Goal: Register for event/course

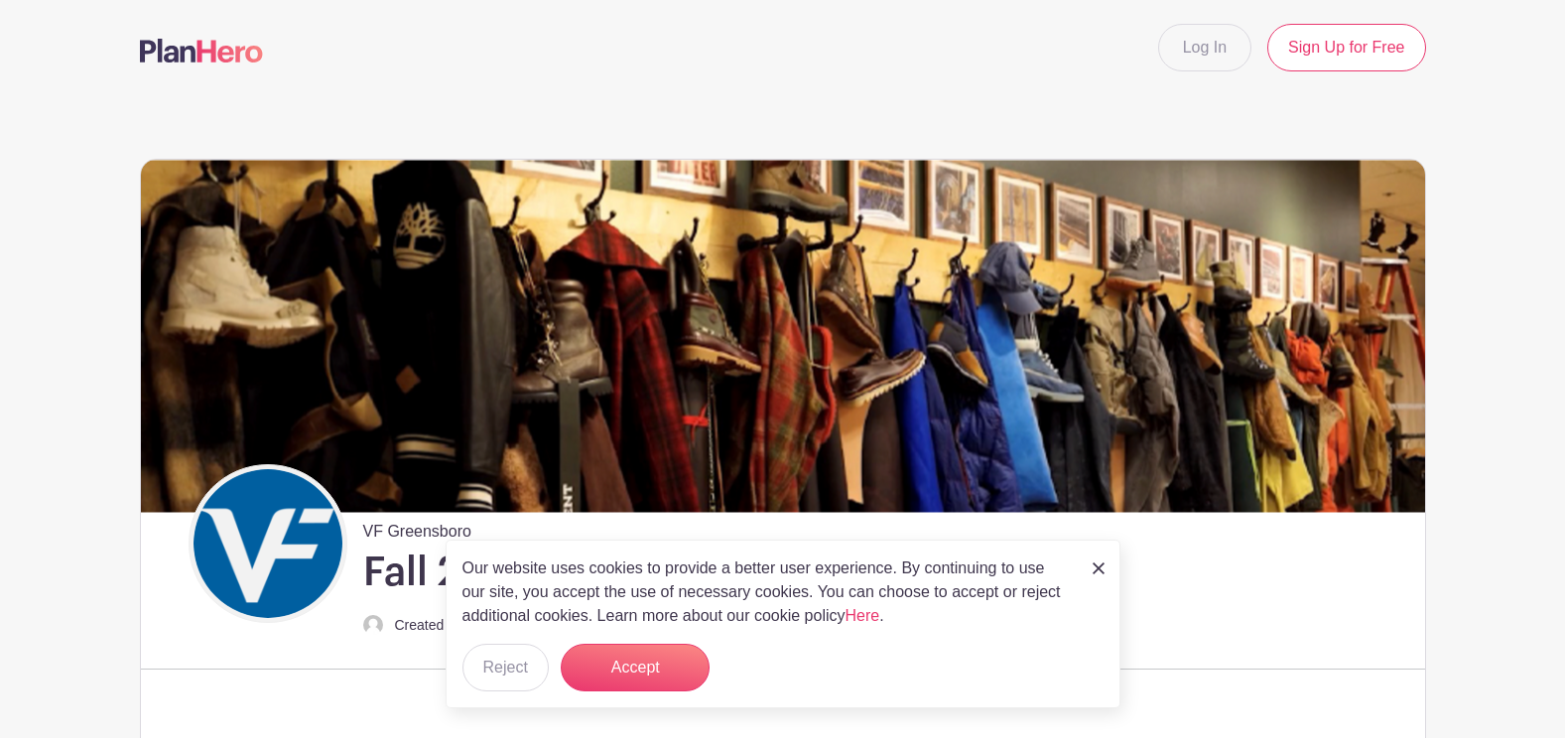
scroll to position [496, 0]
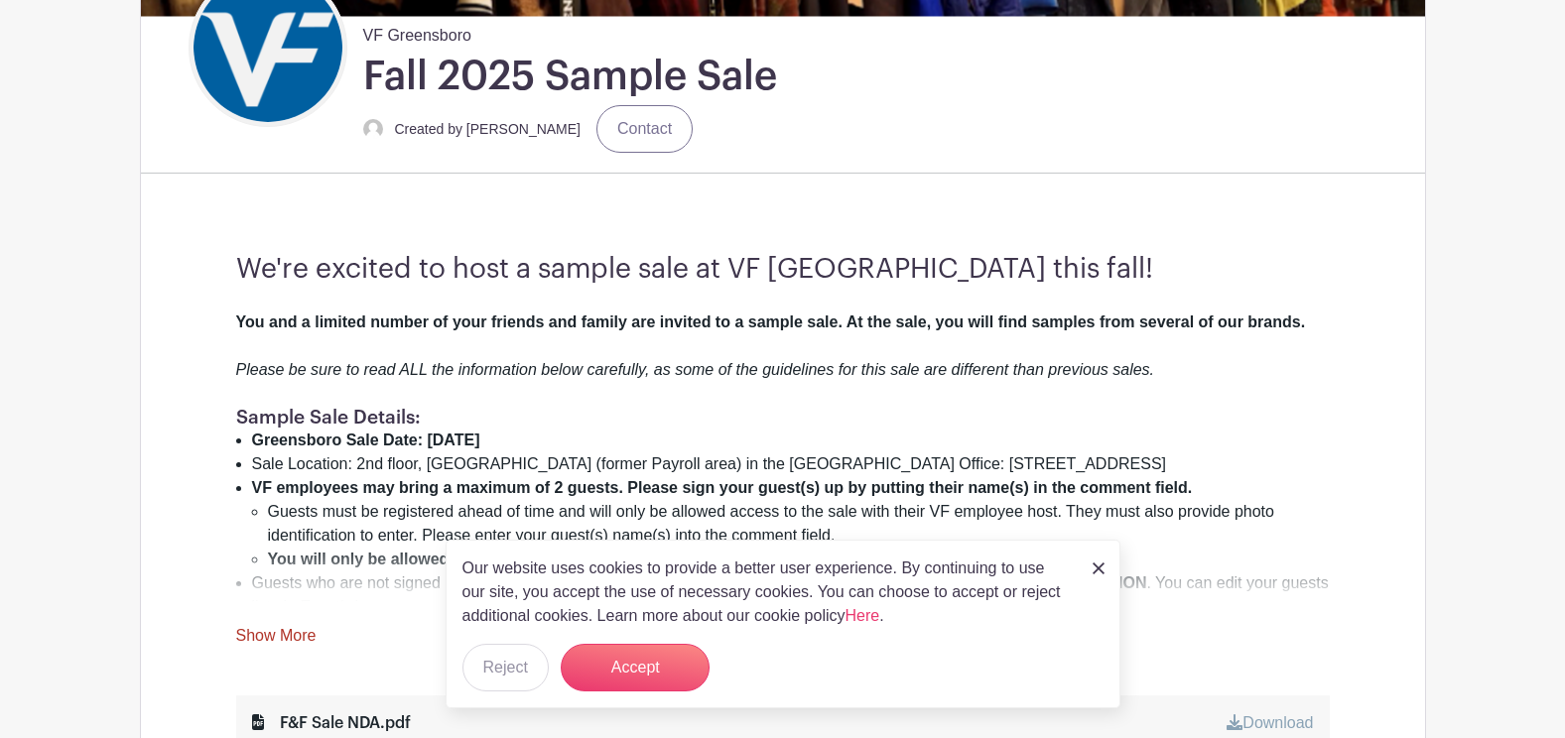
click at [601, 224] on img at bounding box center [1099, 569] width 12 height 12
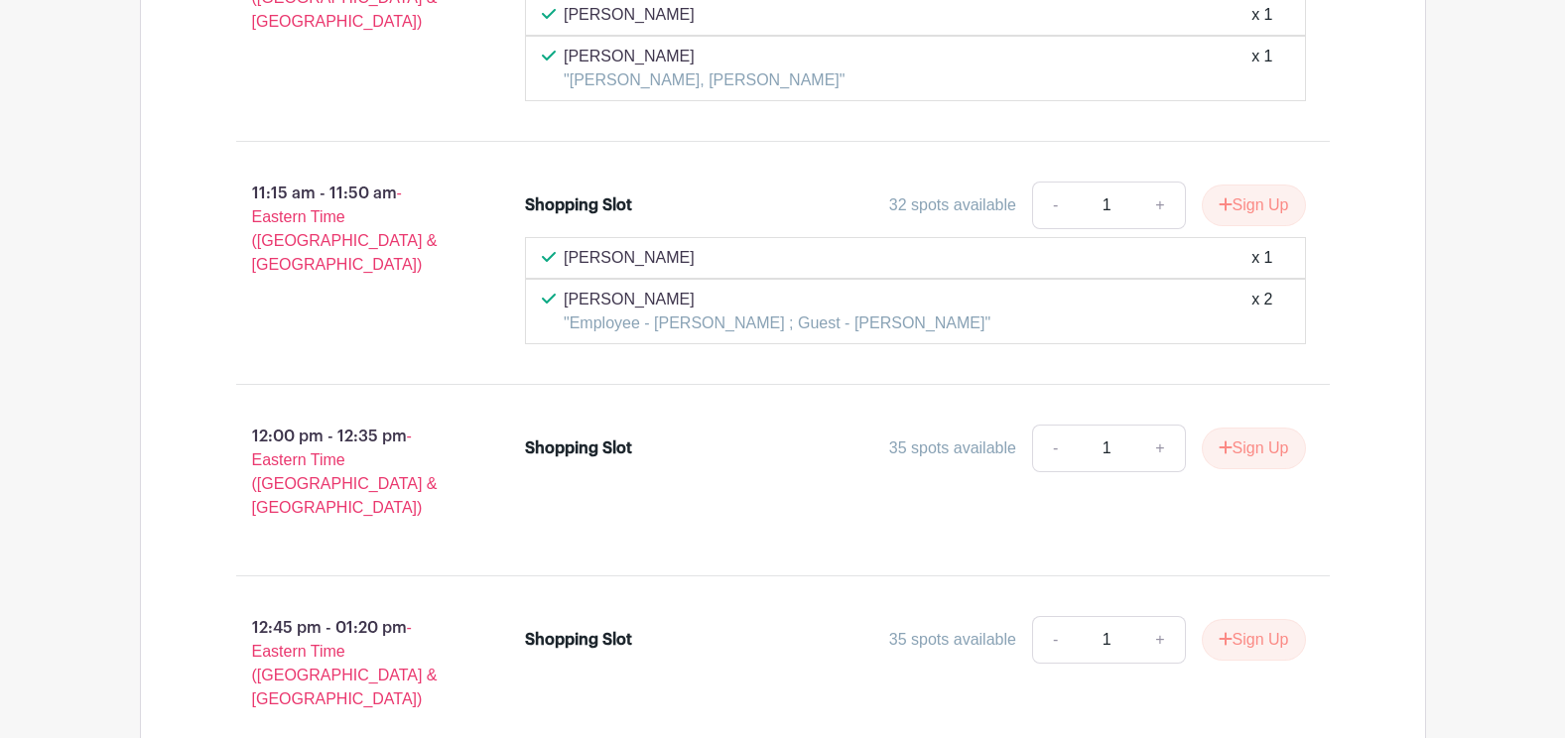
scroll to position [3218, 0]
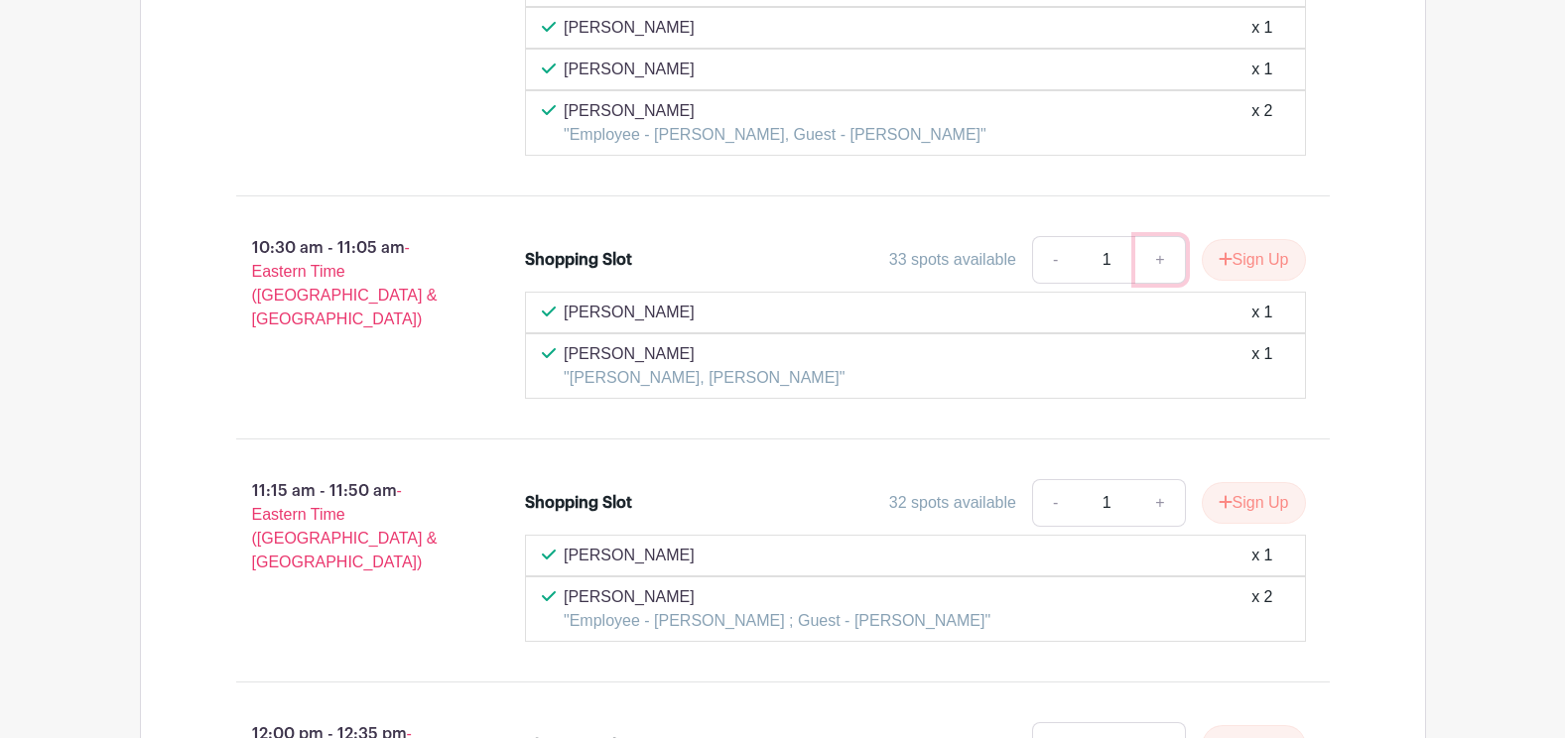
click at [601, 224] on link "+" at bounding box center [1160, 260] width 50 height 48
type input "3"
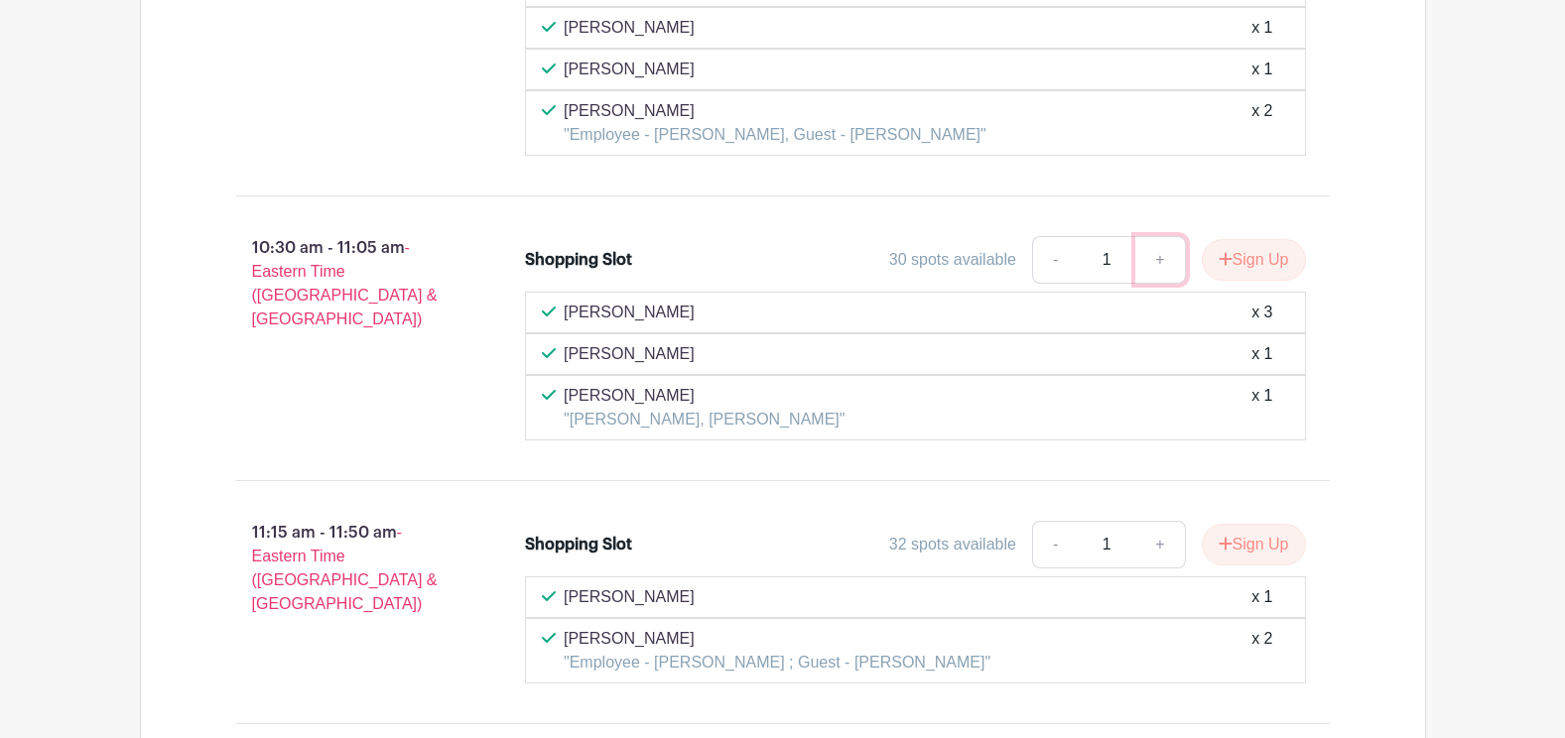
click at [601, 224] on link "+" at bounding box center [1160, 260] width 50 height 48
type input "2"
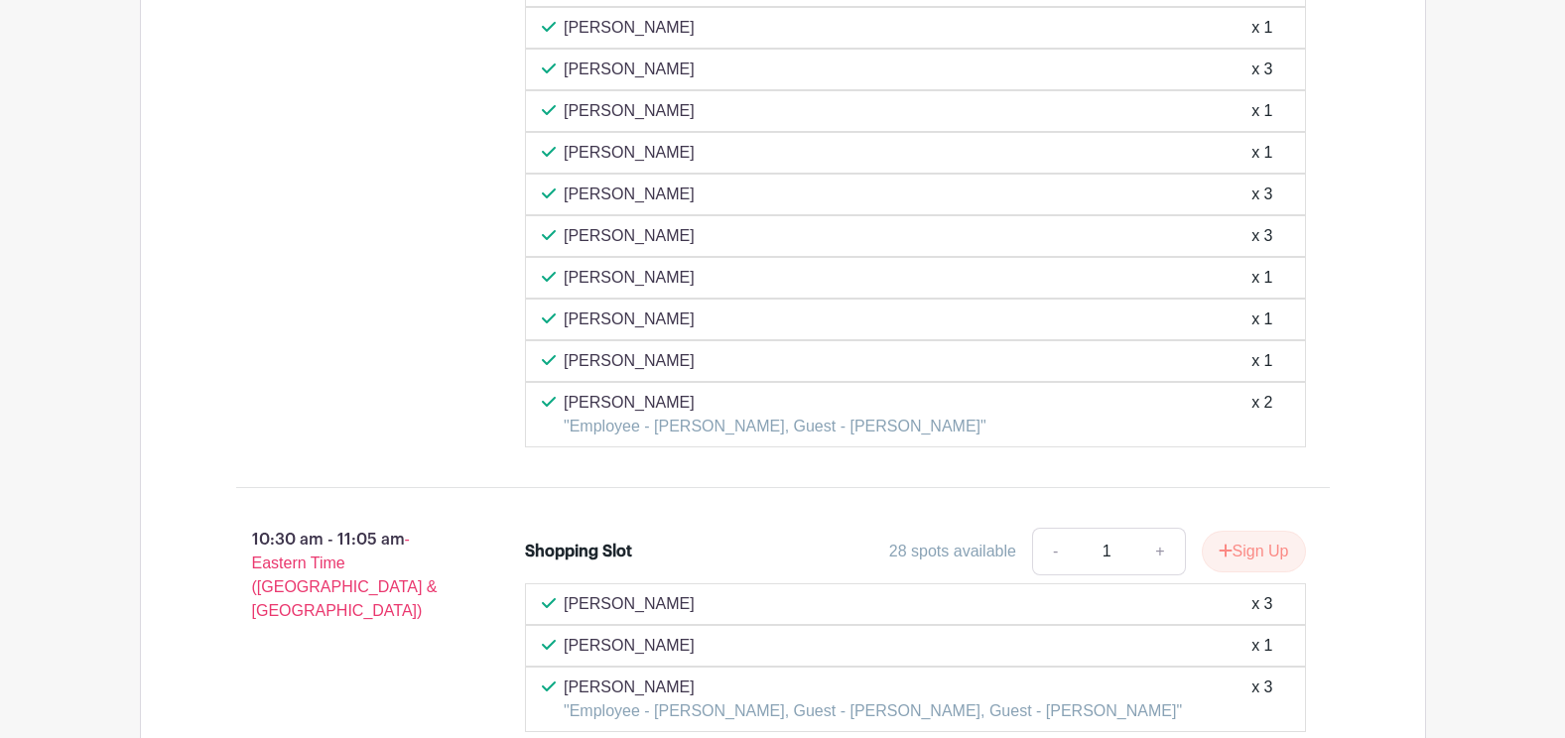
scroll to position [3365, 0]
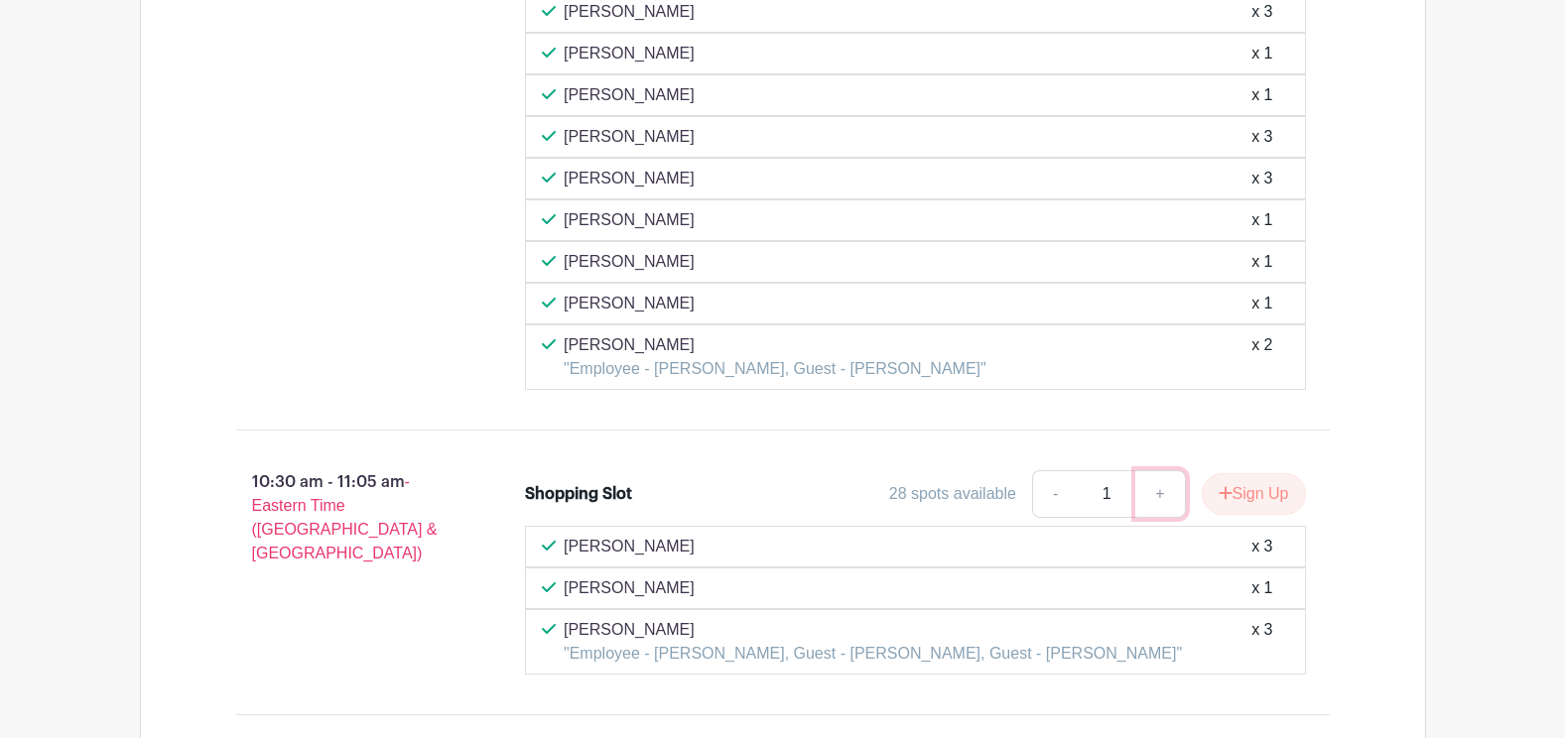
click at [601, 224] on link "+" at bounding box center [1160, 494] width 50 height 48
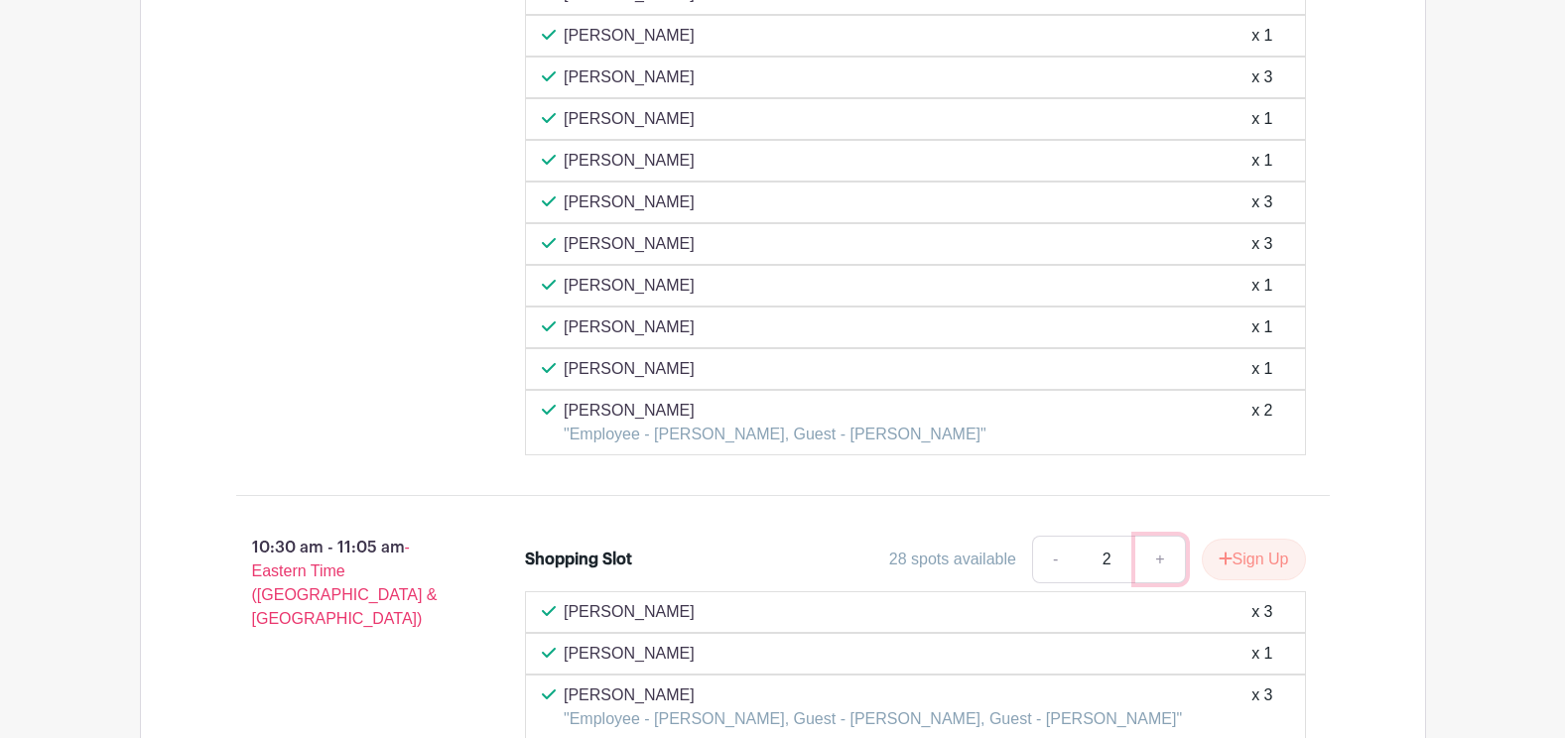
click at [601, 224] on link "+" at bounding box center [1160, 560] width 50 height 48
type input "3"
click at [601, 224] on button "Sign Up" at bounding box center [1254, 560] width 104 height 42
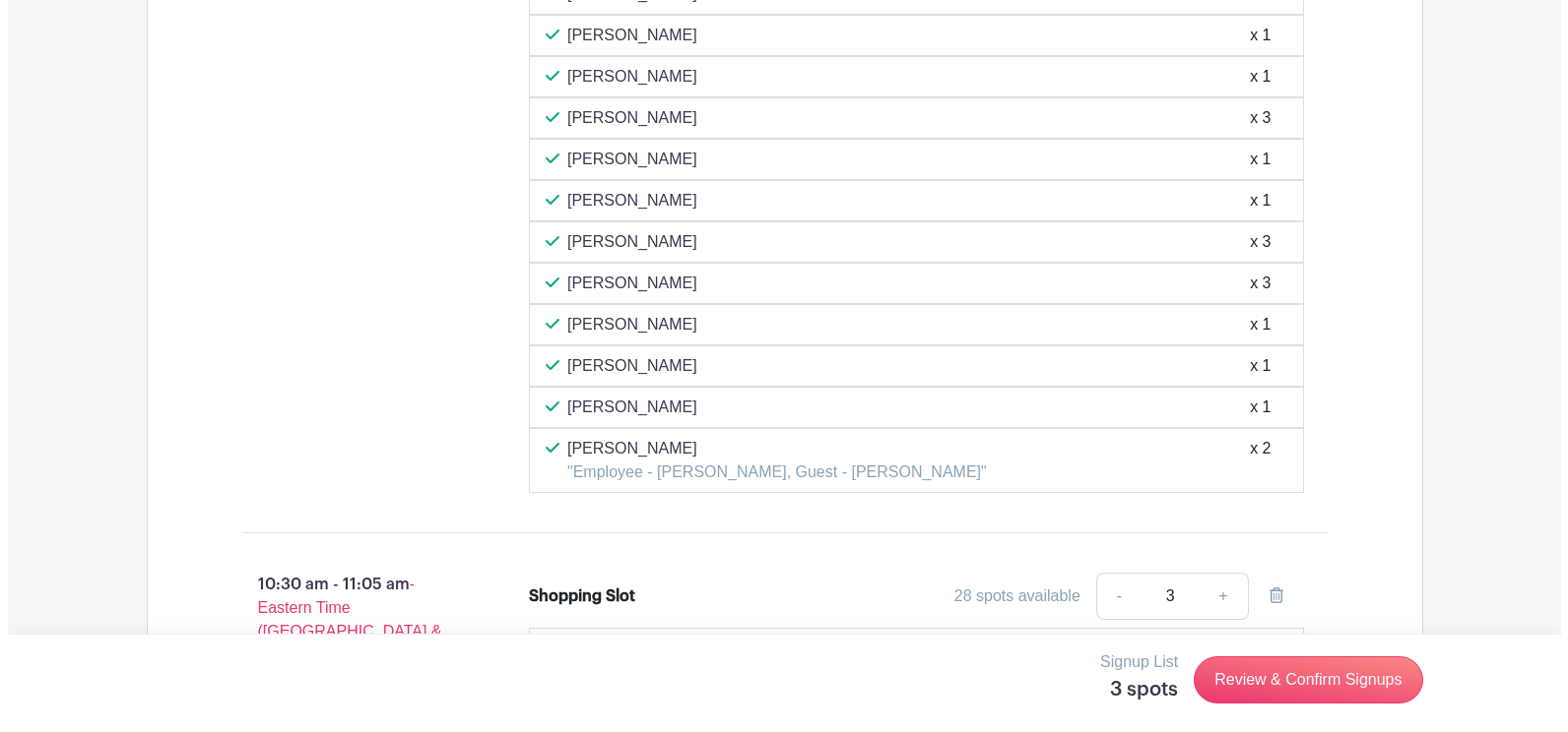
scroll to position [3731, 0]
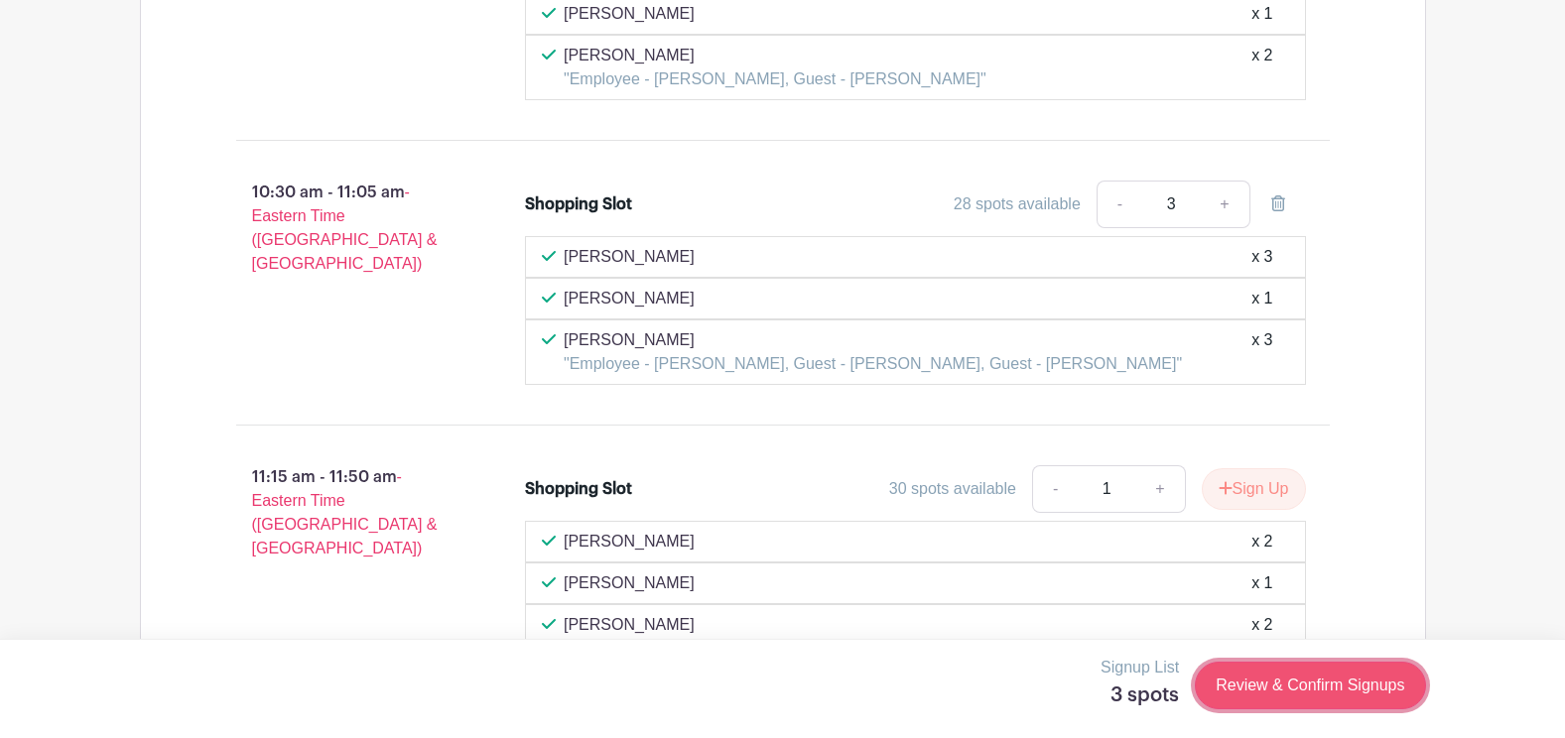
click at [601, 224] on link "Review & Confirm Signups" at bounding box center [1310, 686] width 230 height 48
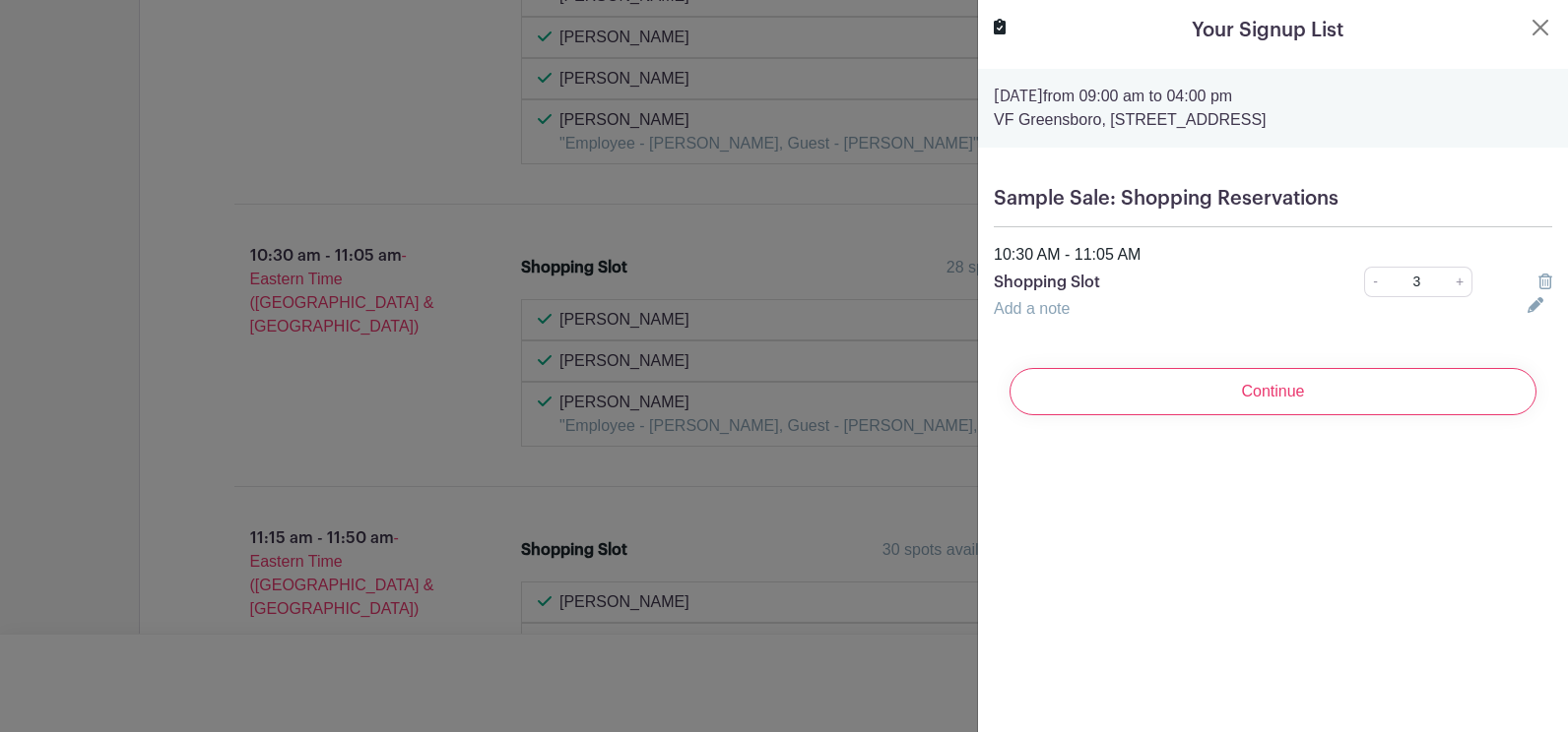
click at [596, 222] on link "Add a note" at bounding box center [1031, 308] width 75 height 17
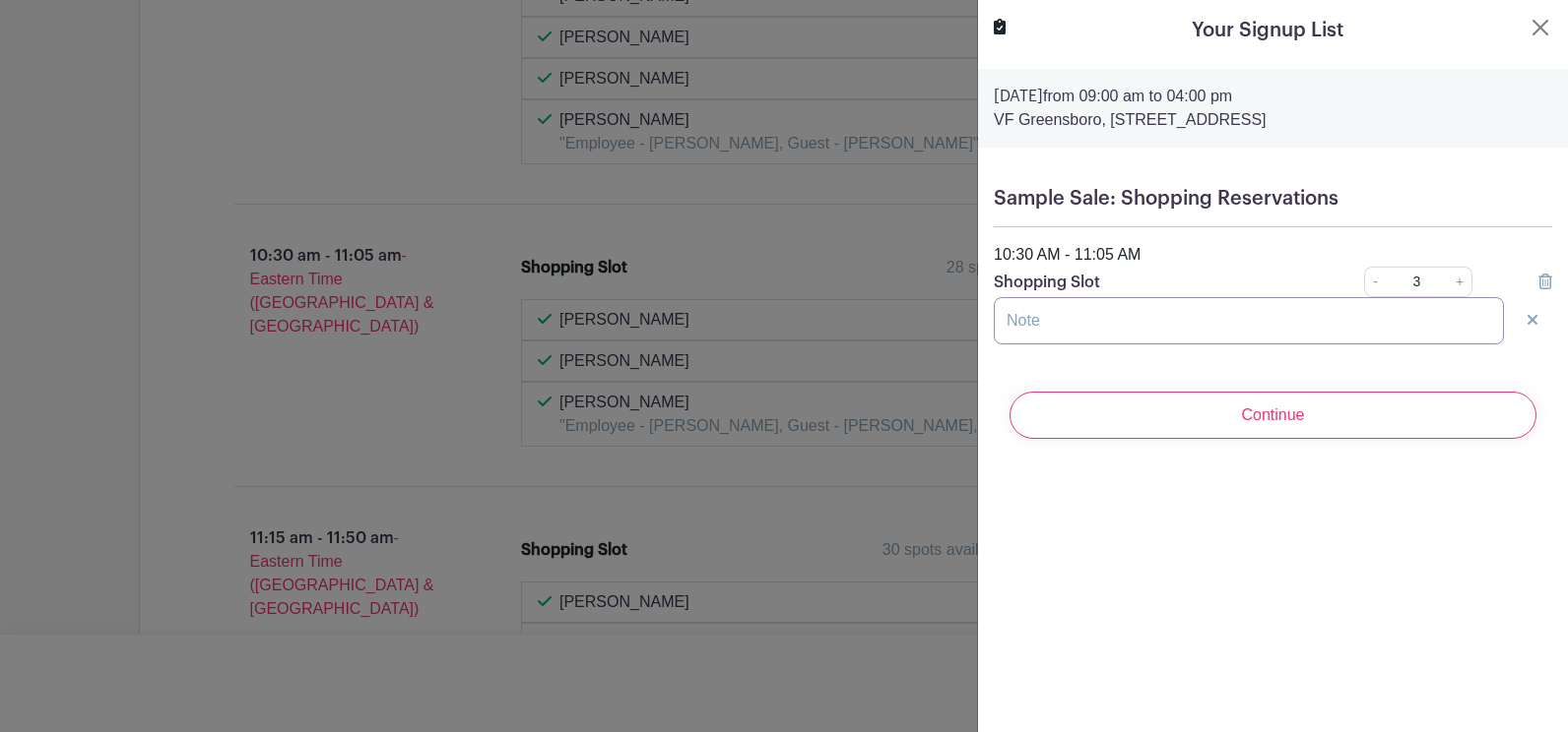
click at [596, 222] on input "text" at bounding box center [1248, 321] width 510 height 48
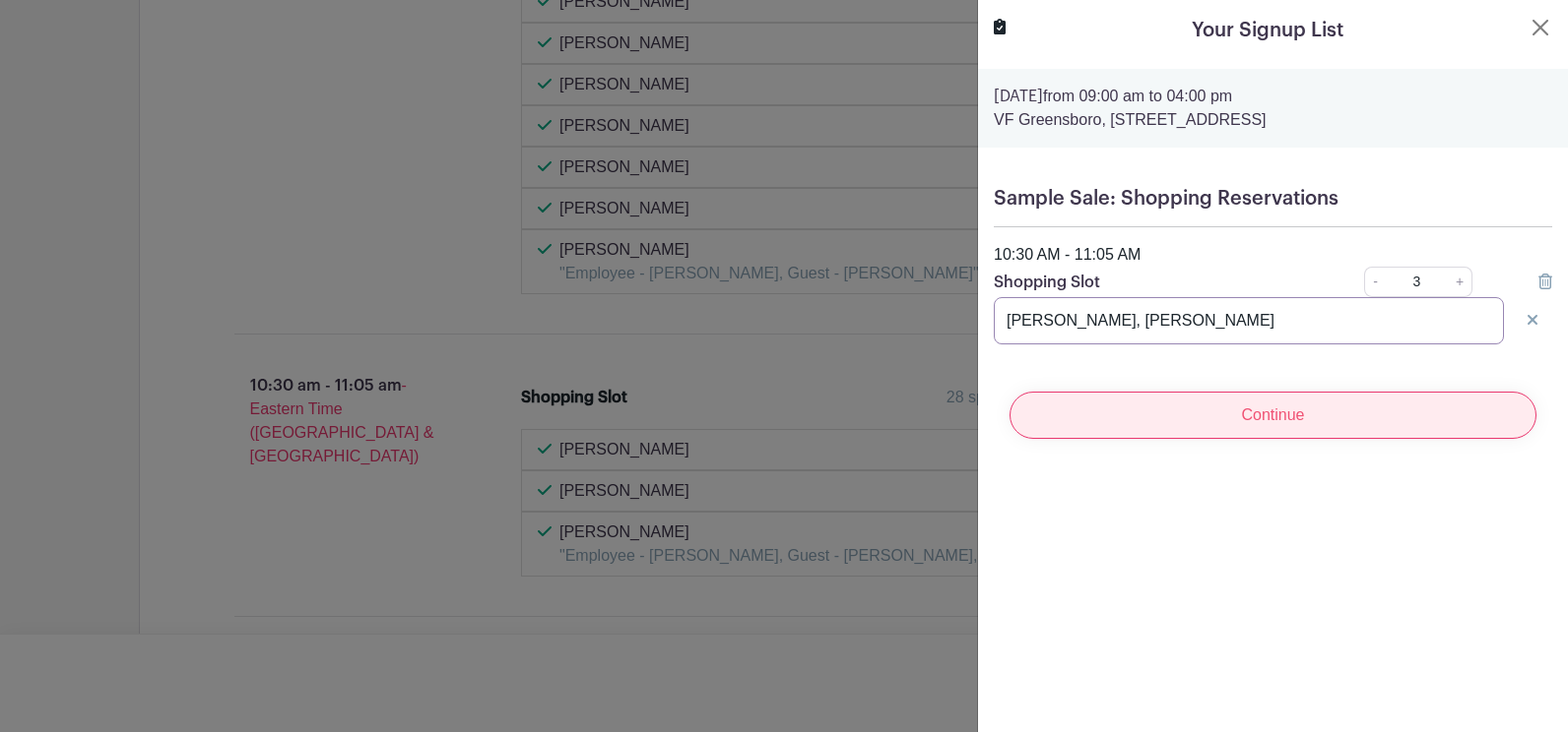
type input "[PERSON_NAME], [PERSON_NAME]"
click at [596, 222] on input "Continue" at bounding box center [1272, 416] width 527 height 48
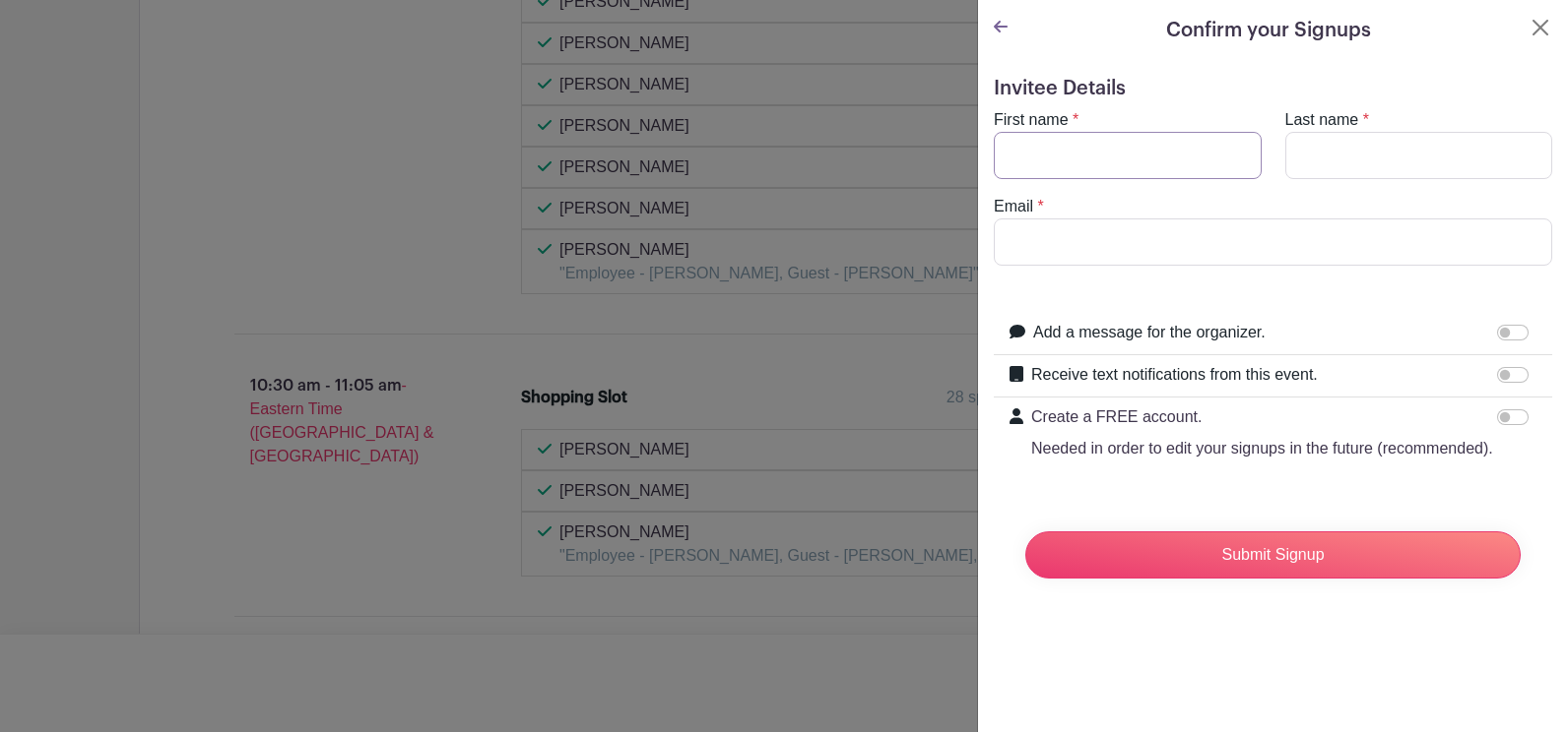
drag, startPoint x: 1092, startPoint y: 156, endPoint x: 1074, endPoint y: 160, distance: 18.4
click at [596, 157] on input "First name" at bounding box center [1127, 156] width 268 height 48
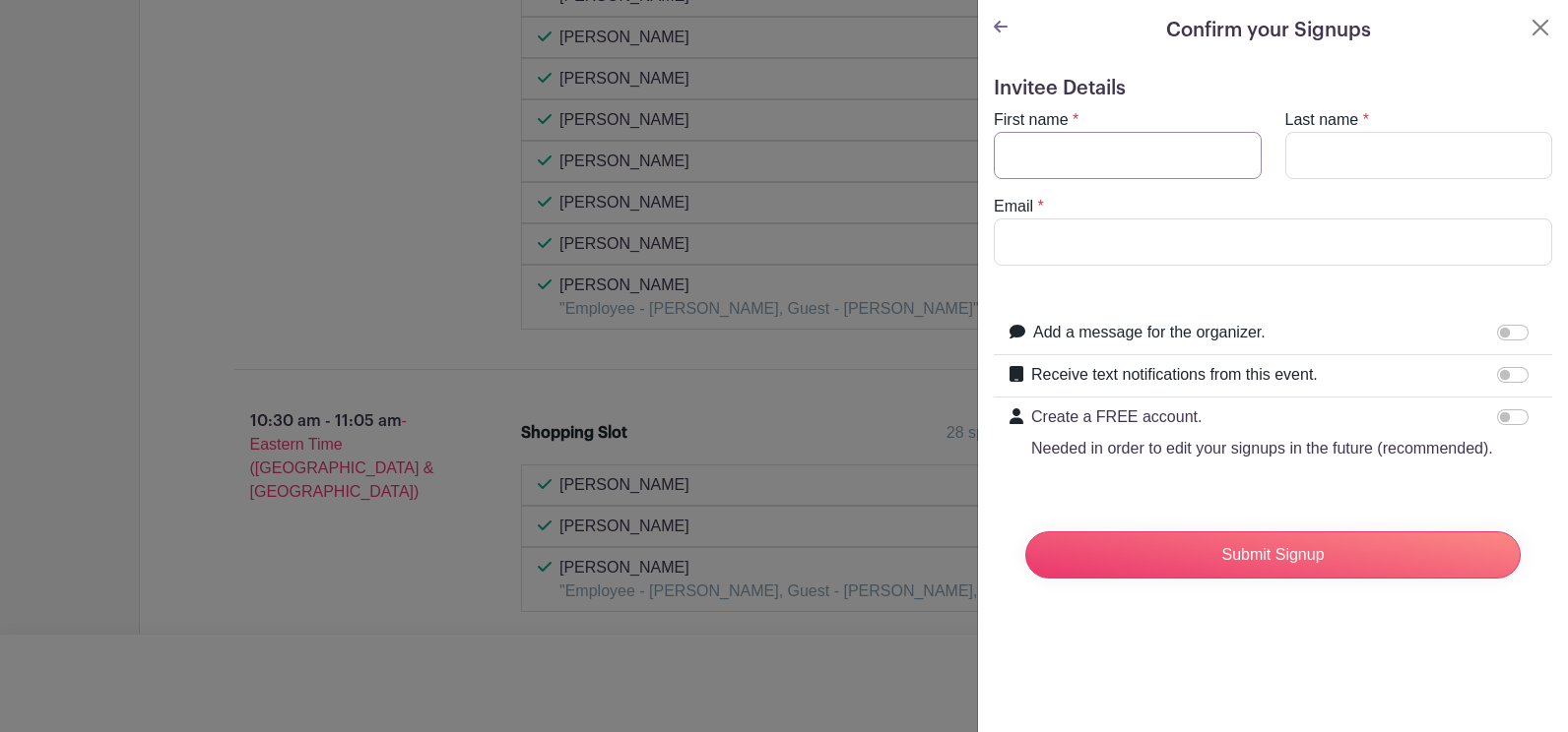
type input "[PERSON_NAME]"
type input "[EMAIL_ADDRESS][DOMAIN_NAME]"
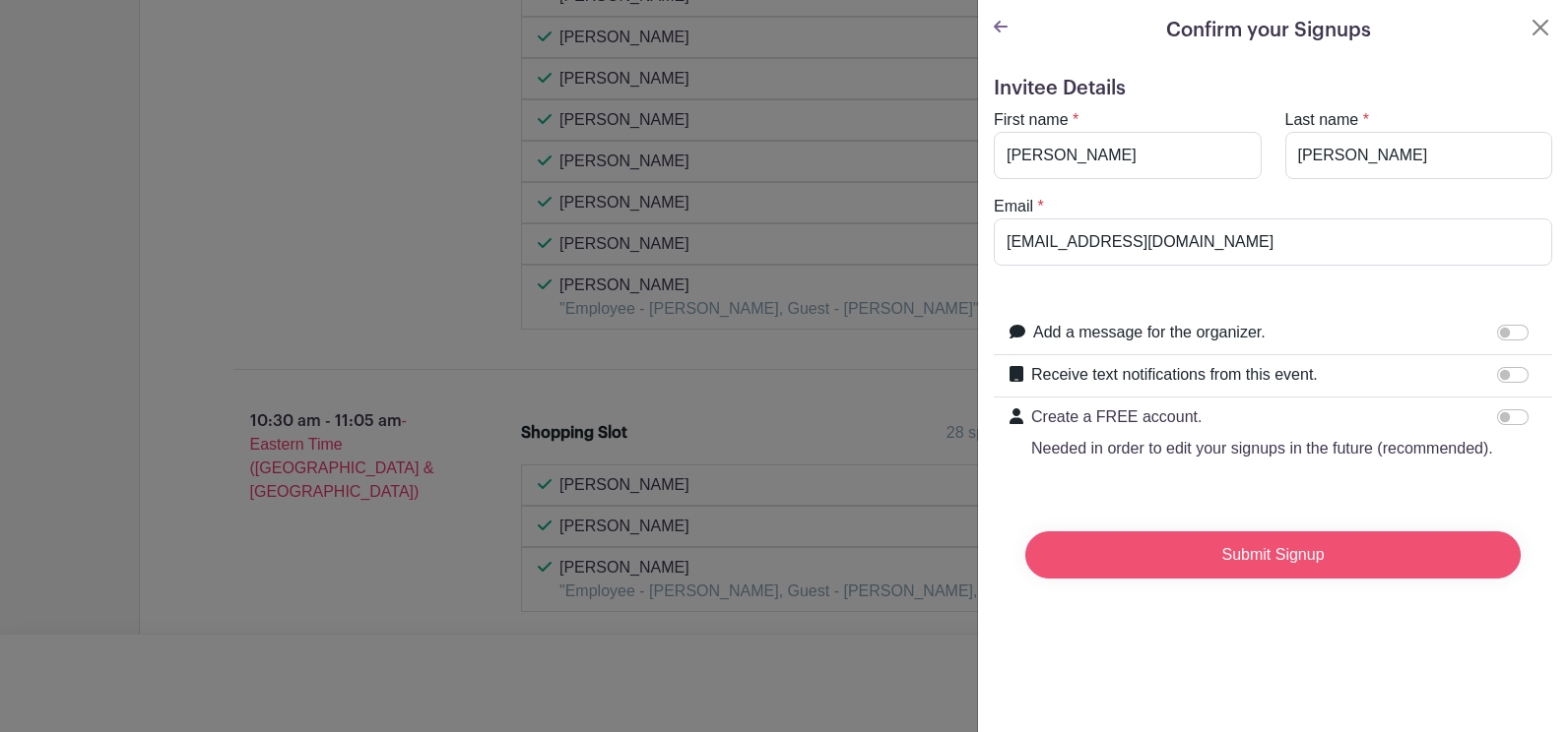
click at [596, 222] on input "Submit Signup" at bounding box center [1272, 555] width 495 height 48
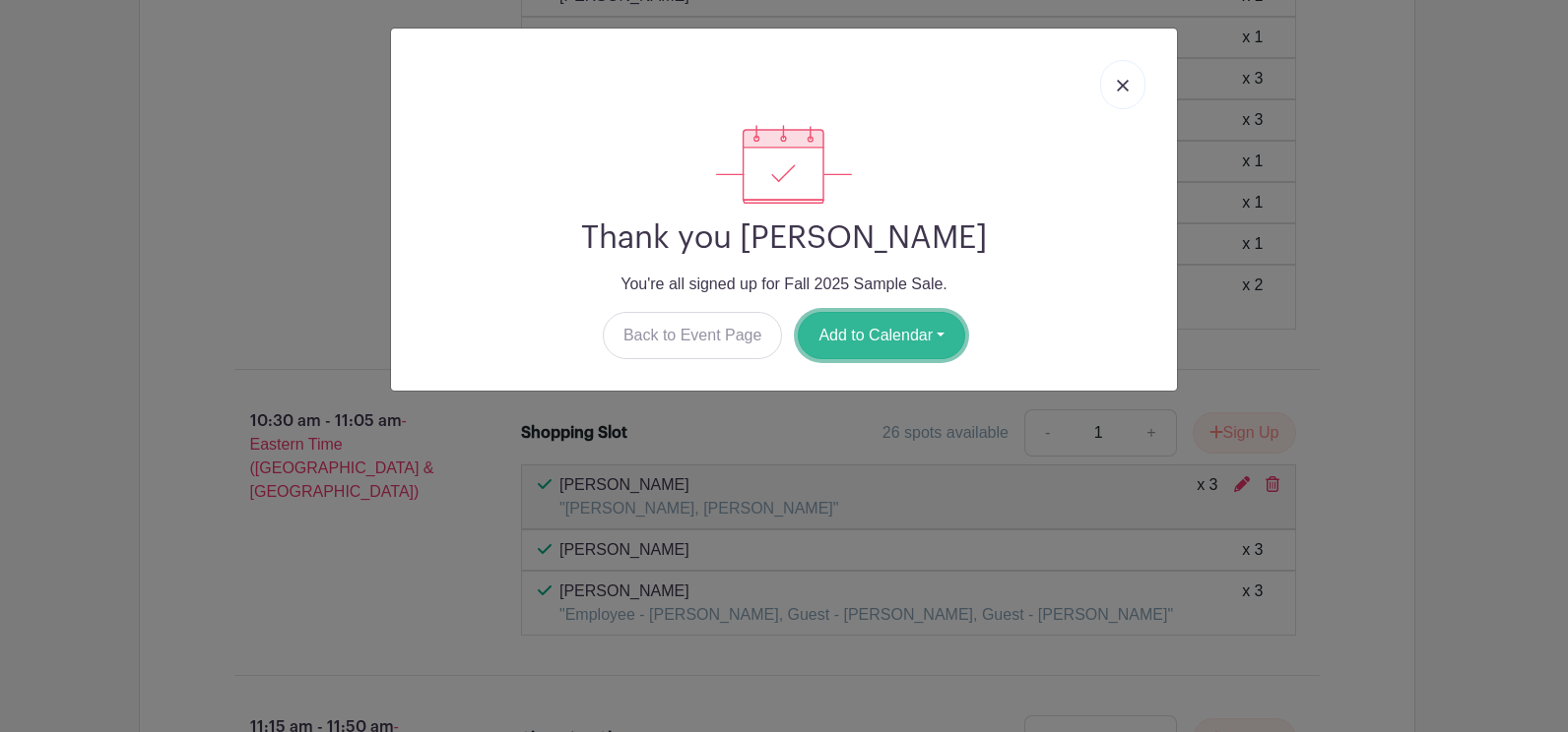
click at [596, 222] on button "Add to Calendar" at bounding box center [881, 336] width 168 height 48
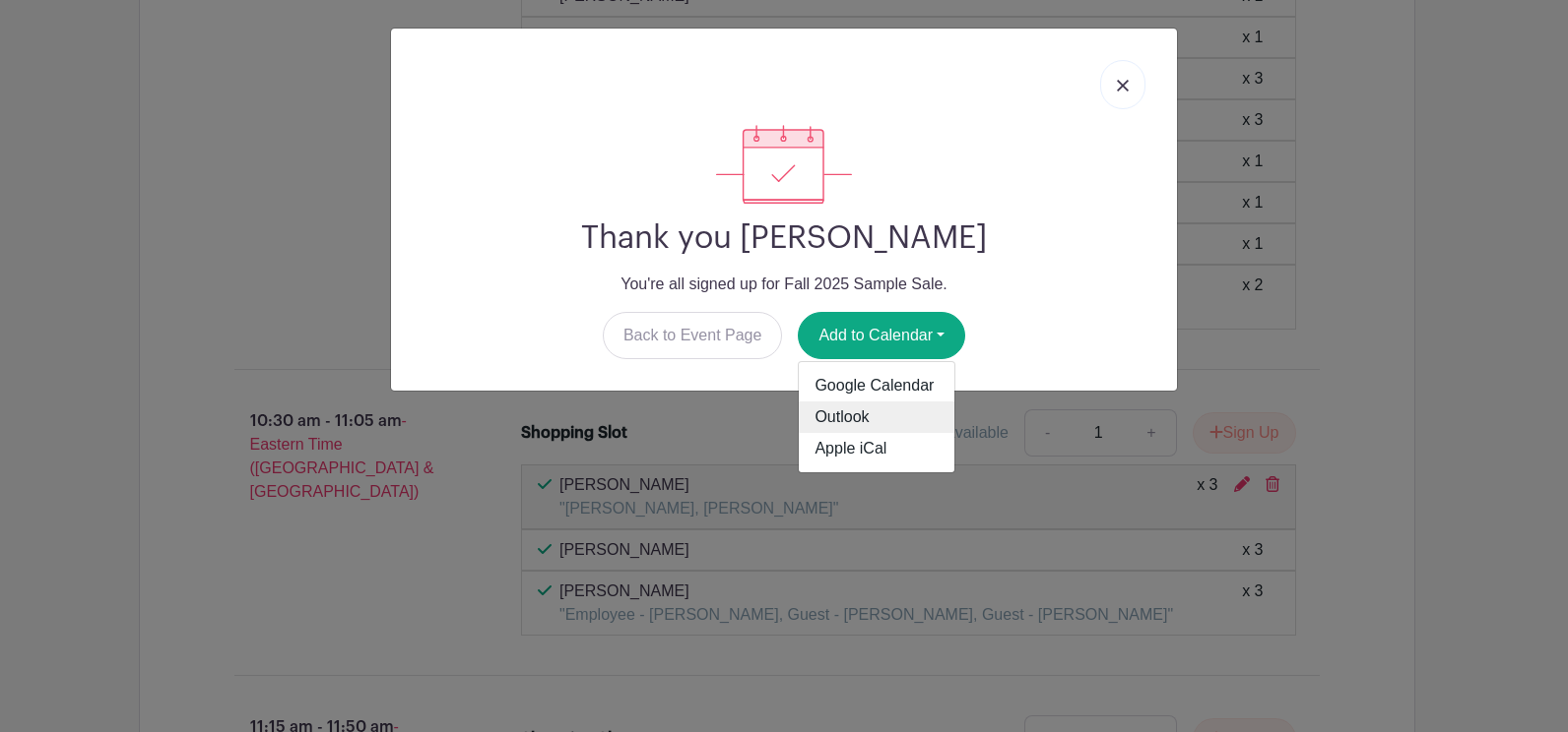
click at [596, 222] on link "Outlook" at bounding box center [876, 418] width 156 height 32
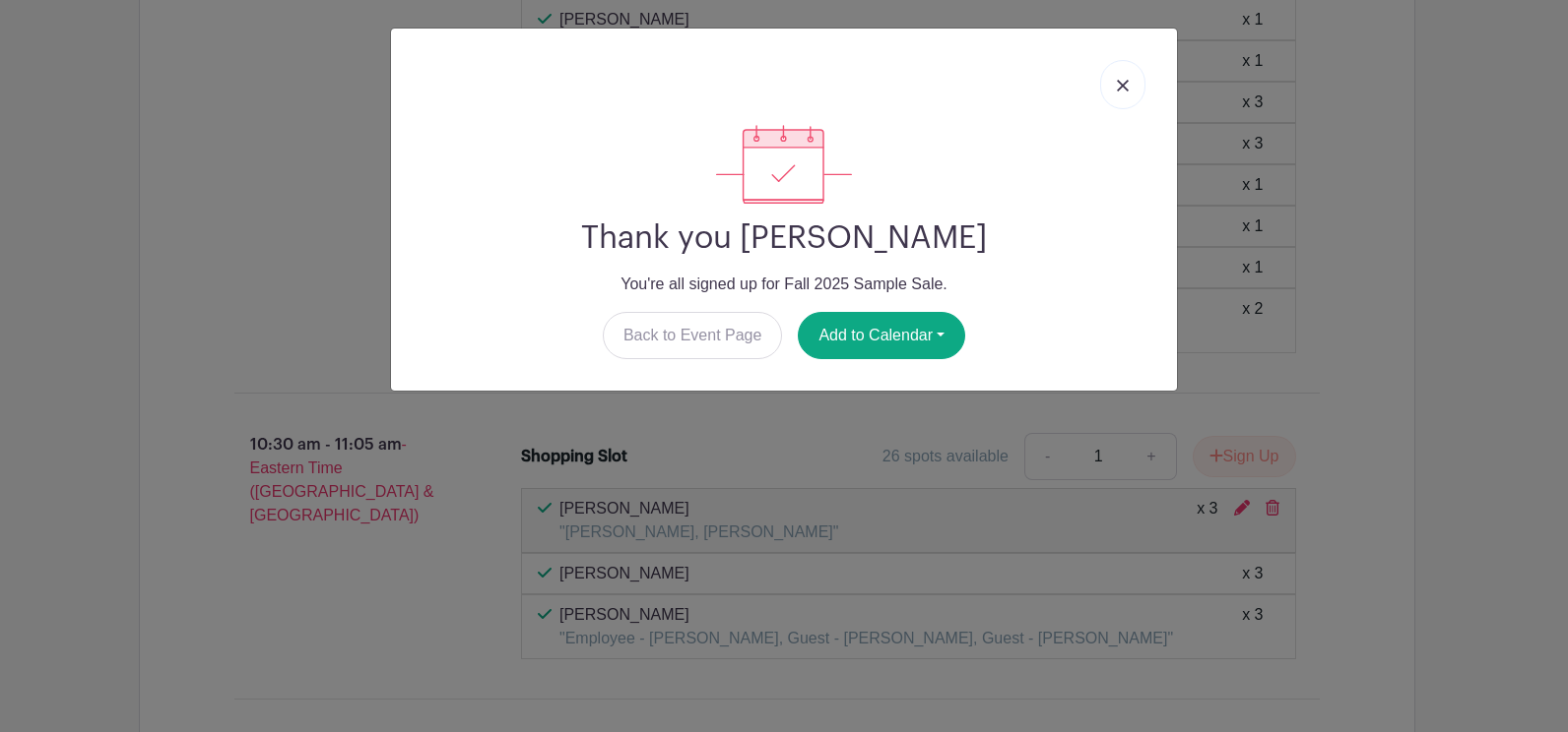
scroll to position [3754, 0]
